Goal: Register for event/course

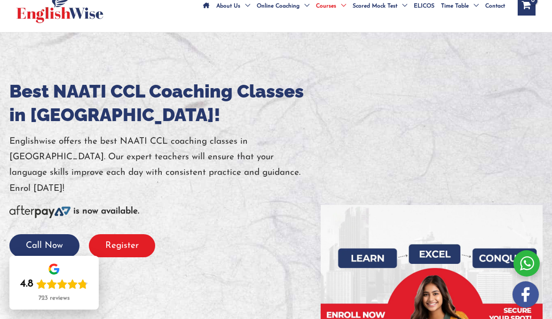
click at [128, 234] on button "Register" at bounding box center [122, 245] width 66 height 23
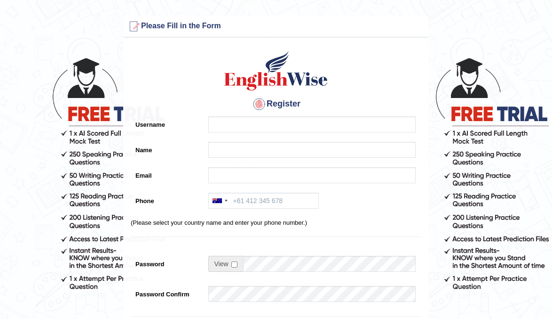
click at [238, 126] on input "Username" at bounding box center [311, 124] width 207 height 16
type input "valentina"
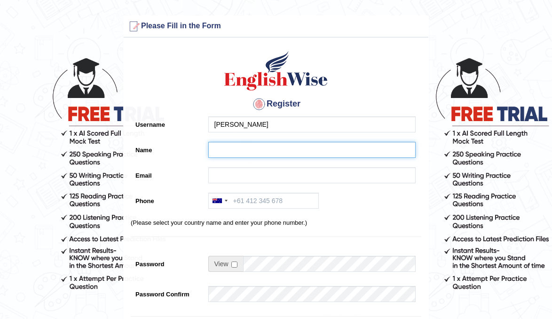
click at [226, 155] on input "Name" at bounding box center [311, 150] width 207 height 16
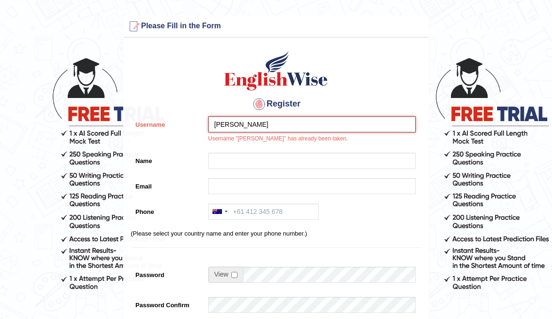
drag, startPoint x: 244, startPoint y: 125, endPoint x: 210, endPoint y: 124, distance: 33.9
click at [210, 124] on input "valentina" at bounding box center [311, 124] width 207 height 16
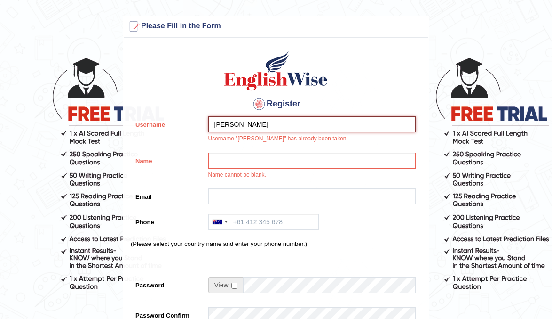
type input "Valentia Leon"
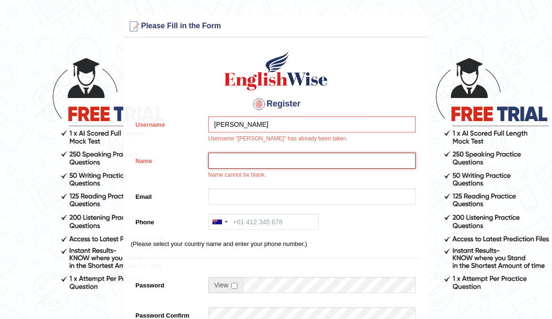
click at [228, 165] on input "Name" at bounding box center [311, 160] width 207 height 16
type input "Valentina Andrea Leon"
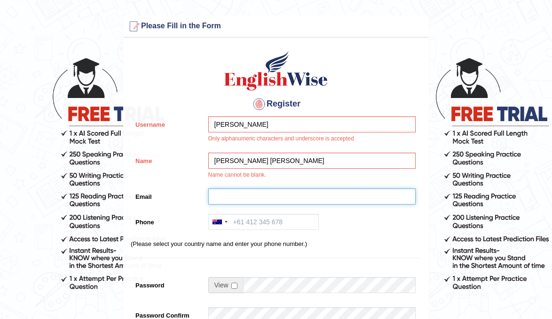
type input "vale61@gmail.com"
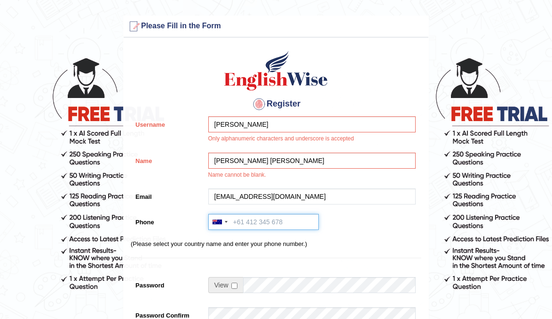
type input "0478716508"
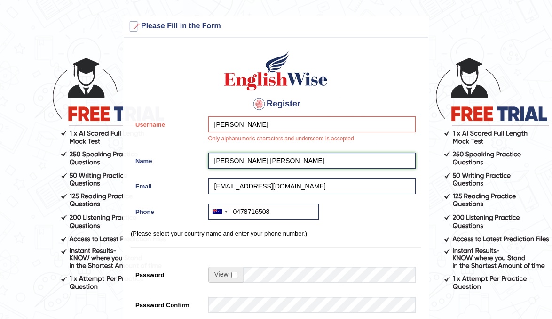
drag, startPoint x: 283, startPoint y: 161, endPoint x: 242, endPoint y: 161, distance: 40.9
click at [242, 161] on input "Valentina Andrea Leon" at bounding box center [311, 160] width 207 height 16
type input "Valentina"
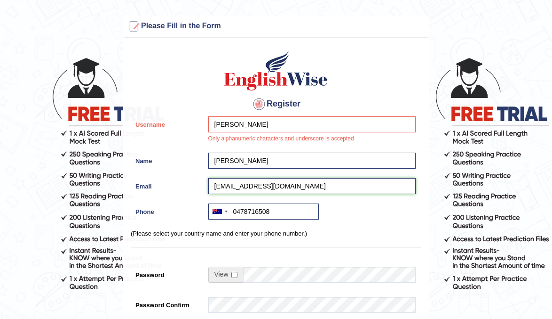
click at [236, 183] on input "vale61@gmail.com" at bounding box center [311, 186] width 207 height 16
click at [278, 187] on input "vale61@gmail.com" at bounding box center [311, 186] width 207 height 16
type input "vale61@gmail.com"
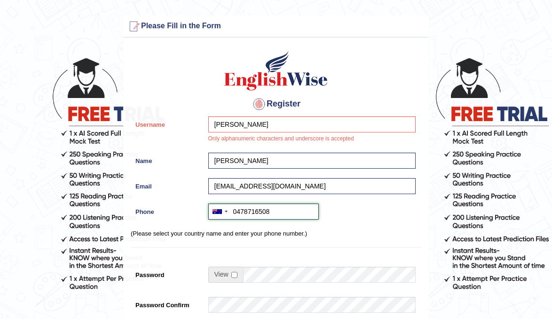
click at [236, 209] on input "0478716508" at bounding box center [263, 211] width 111 height 16
click at [278, 214] on input "0478716508" at bounding box center [263, 211] width 111 height 16
type input "0478716508"
click at [372, 217] on div "Australia +61 India (भारत) +91 New Zealand +64 United States +1 Canada +1 Unite…" at bounding box center [310, 213] width 212 height 21
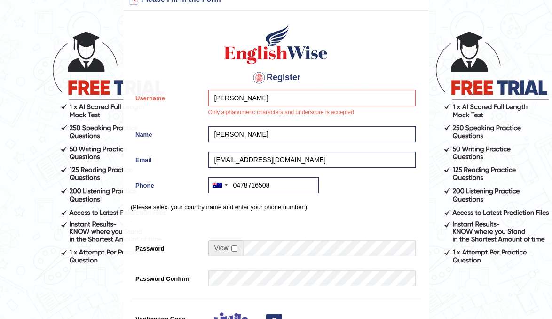
scroll to position [25, 0]
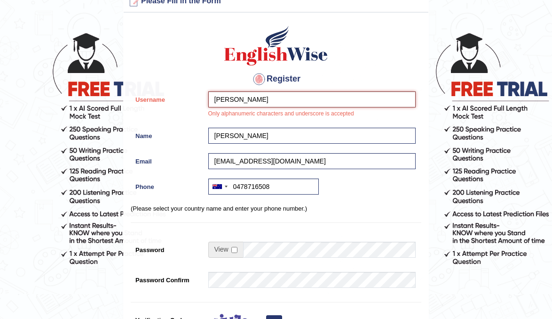
drag, startPoint x: 255, startPoint y: 99, endPoint x: 211, endPoint y: 100, distance: 43.8
click at [211, 100] on input "Valentia Leon" at bounding box center [311, 99] width 207 height 16
type input "valentinaleon"
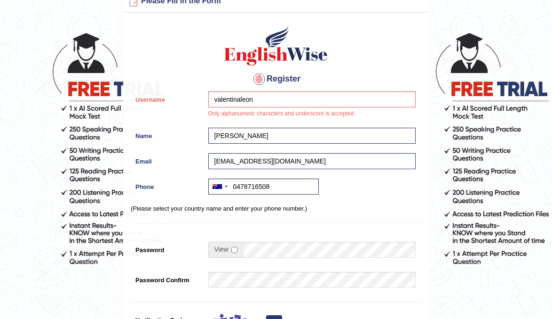
click at [248, 122] on div "valentinaleon Only alphanumeric characters and underscore is accepted" at bounding box center [310, 107] width 212 height 32
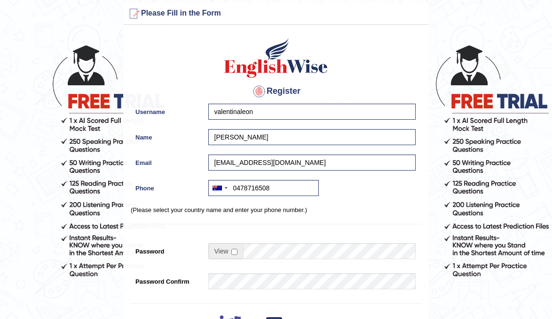
scroll to position [0, 0]
